Goal: Information Seeking & Learning: Learn about a topic

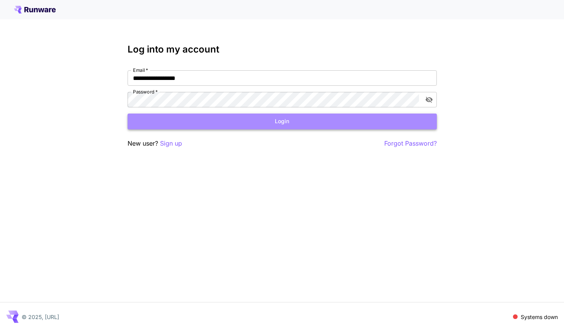
click at [367, 120] on button "Login" at bounding box center [282, 122] width 309 height 16
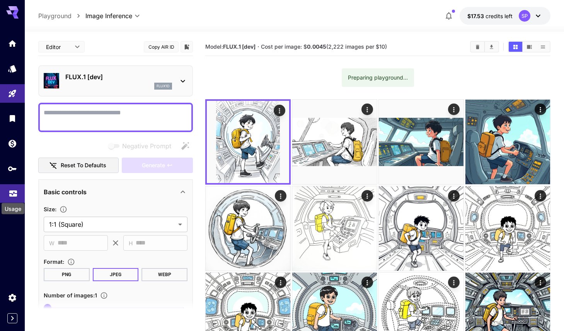
click at [14, 192] on icon "Usage" at bounding box center [13, 191] width 9 height 9
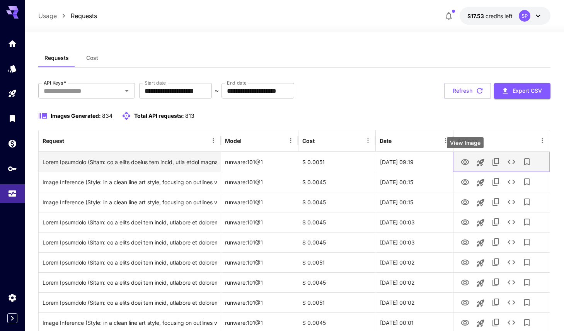
click at [466, 158] on icon "View Image" at bounding box center [464, 162] width 9 height 9
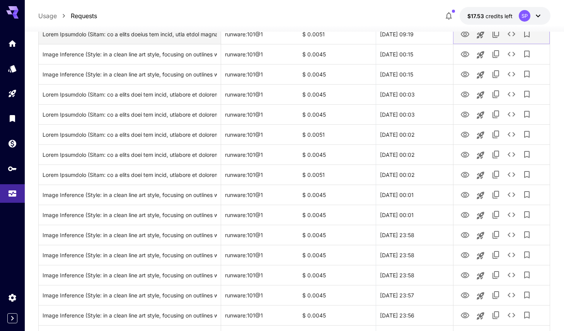
scroll to position [132, 0]
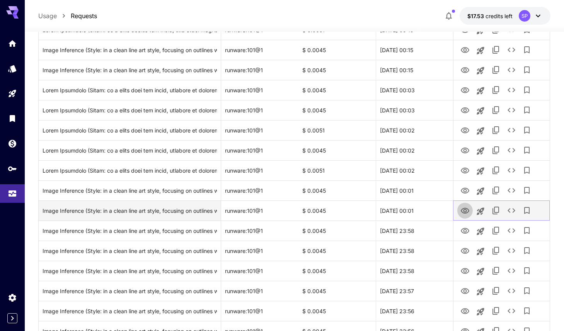
click at [462, 211] on icon "View Image" at bounding box center [464, 210] width 9 height 9
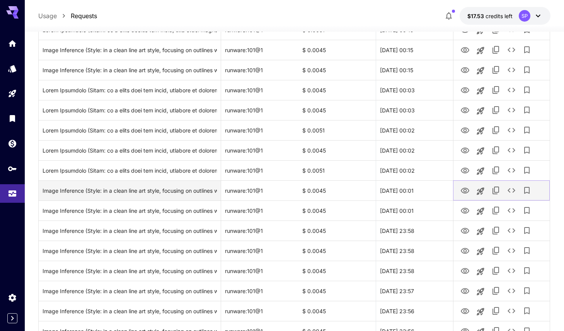
click at [464, 192] on icon "View Image" at bounding box center [465, 191] width 9 height 6
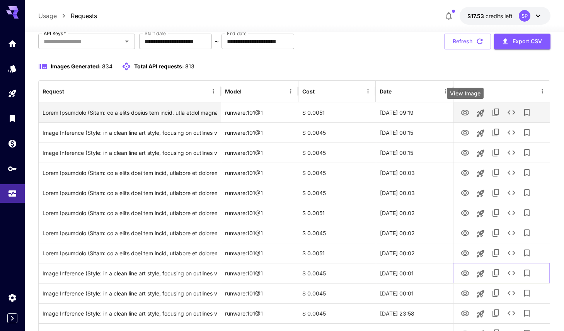
scroll to position [15, 0]
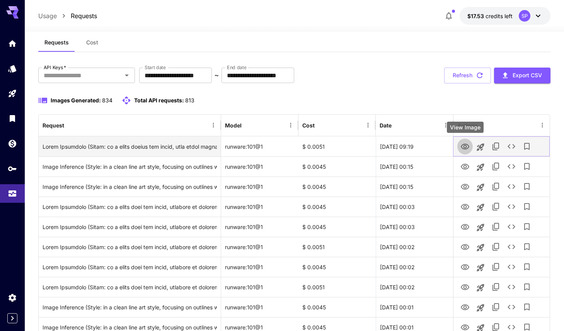
click at [462, 147] on icon "View Image" at bounding box center [464, 146] width 9 height 9
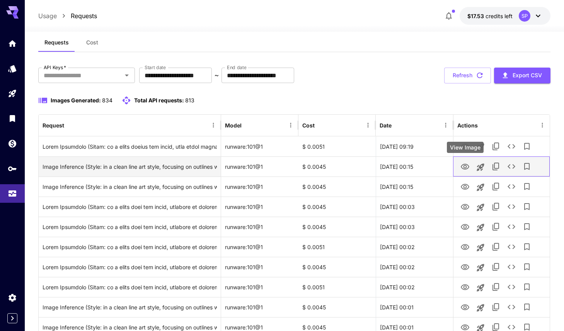
click at [463, 174] on div at bounding box center [501, 167] width 88 height 20
click at [464, 169] on icon "View Image" at bounding box center [465, 167] width 9 height 6
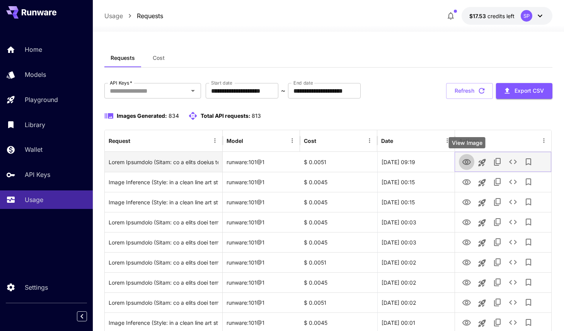
click at [468, 163] on icon "View Image" at bounding box center [466, 162] width 9 height 9
click at [510, 163] on icon "See details" at bounding box center [512, 161] width 9 height 9
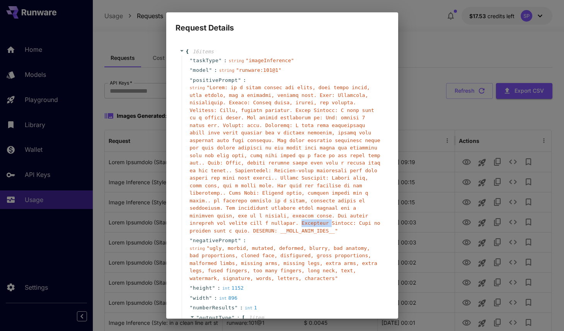
drag, startPoint x: 303, startPoint y: 223, endPoint x: 332, endPoint y: 225, distance: 29.0
click at [332, 225] on span "" "" at bounding box center [285, 159] width 191 height 149
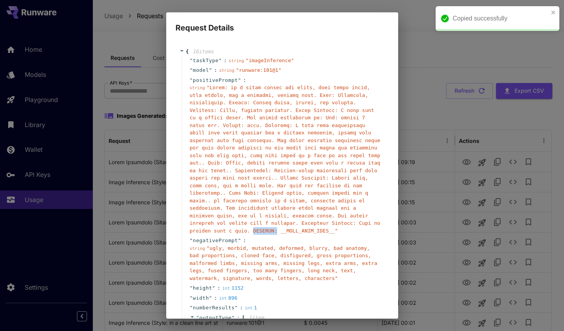
drag, startPoint x: 254, startPoint y: 230, endPoint x: 277, endPoint y: 231, distance: 23.6
click at [277, 231] on span "" "" at bounding box center [285, 159] width 191 height 149
copy span "VISUALS:"
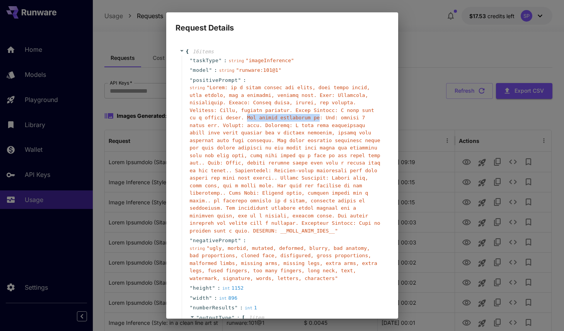
drag, startPoint x: 245, startPoint y: 116, endPoint x: 320, endPoint y: 119, distance: 75.0
click at [320, 119] on span "" "" at bounding box center [285, 159] width 191 height 149
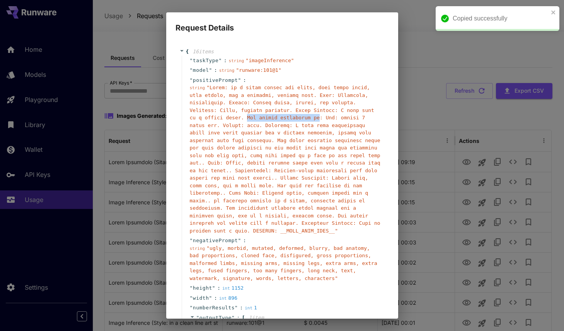
copy span "The visual appearance is"
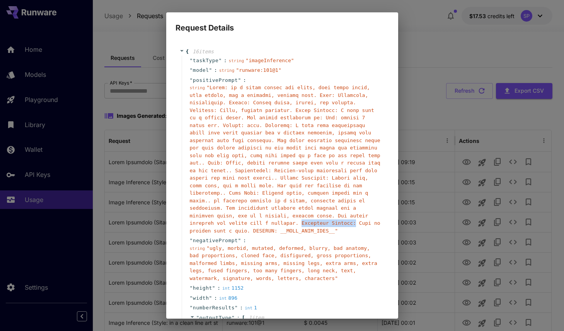
drag, startPoint x: 302, startPoint y: 223, endPoint x: 356, endPoint y: 225, distance: 54.1
click at [356, 225] on span "" "" at bounding box center [285, 159] width 191 height 149
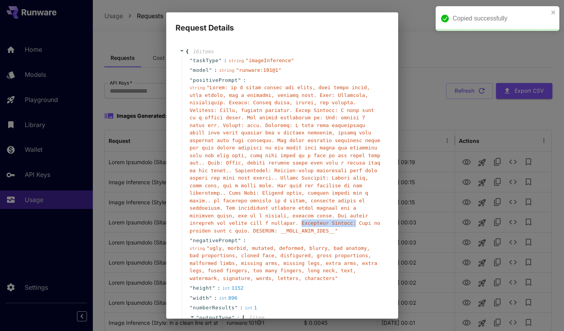
copy span "Character Details:"
